Goal: Task Accomplishment & Management: Use online tool/utility

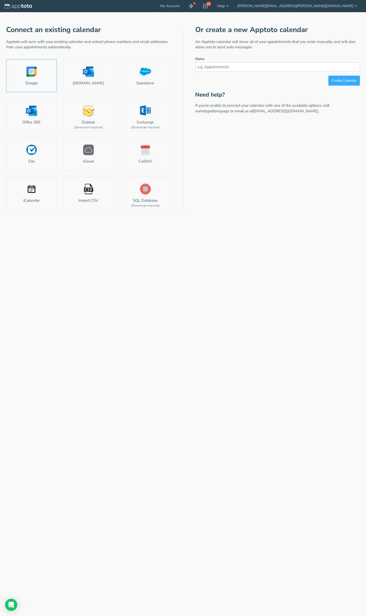
click at [33, 70] on link "Google" at bounding box center [31, 75] width 51 height 33
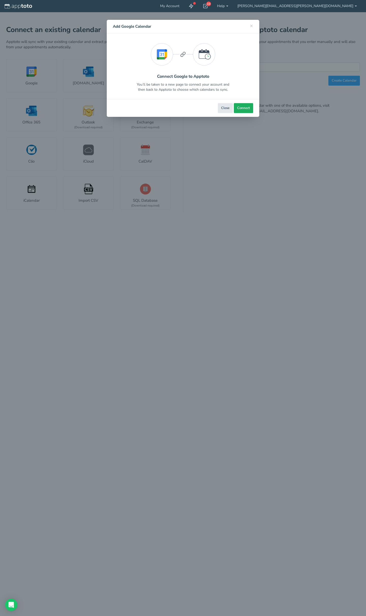
click at [242, 108] on span "Connect" at bounding box center [243, 108] width 13 height 5
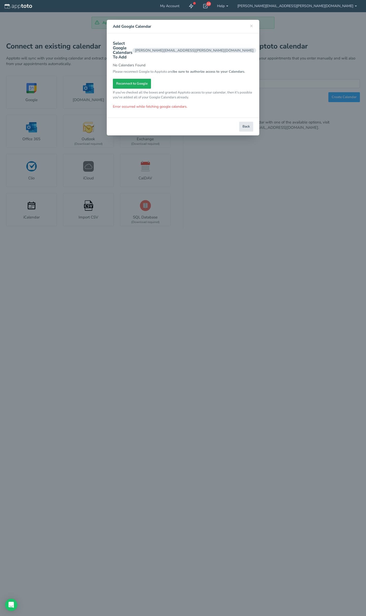
click at [128, 81] on span "Reconnect to Google" at bounding box center [131, 83] width 31 height 5
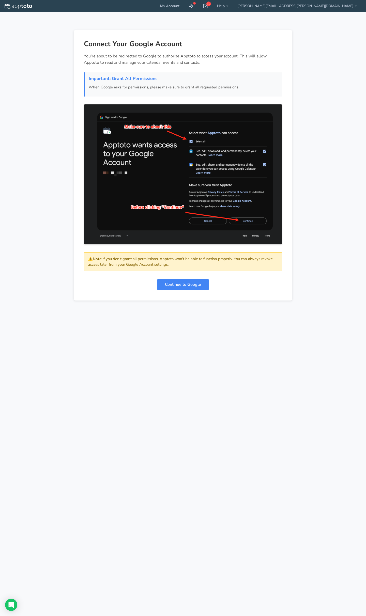
click at [175, 283] on link "Continue to Google" at bounding box center [182, 284] width 51 height 11
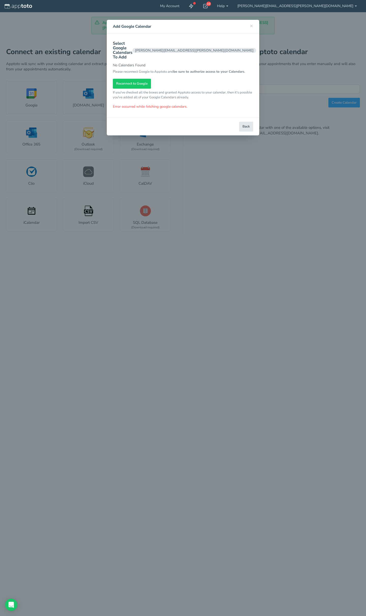
click at [249, 25] on h4 "Add Google Calendar" at bounding box center [183, 27] width 140 height 6
click at [250, 26] on span "×" at bounding box center [251, 25] width 3 height 7
